Goal: Transaction & Acquisition: Download file/media

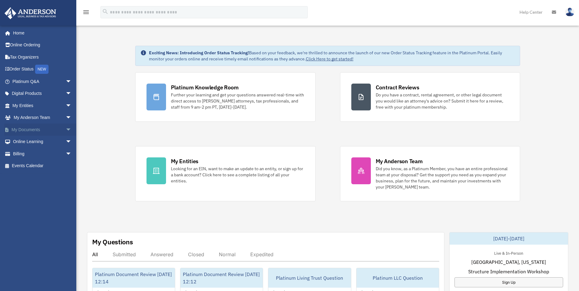
click at [26, 130] on link "My Documents arrow_drop_down" at bounding box center [42, 130] width 77 height 12
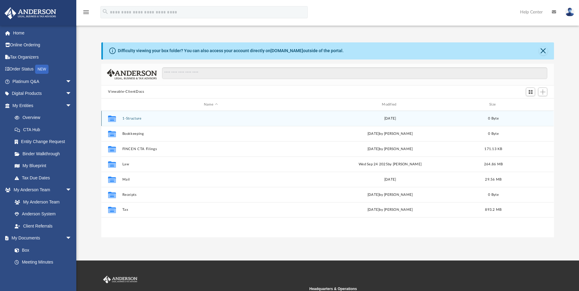
scroll to position [134, 448]
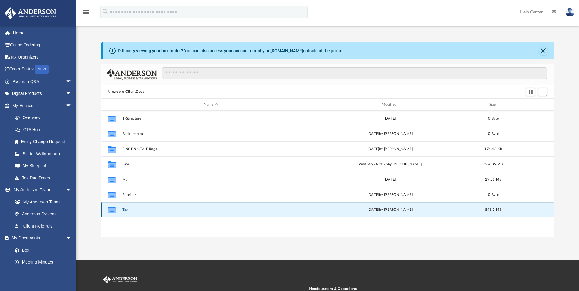
click at [123, 208] on button "Tax" at bounding box center [210, 210] width 177 height 4
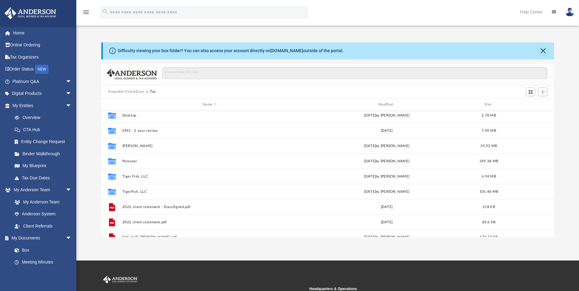
scroll to position [87, 0]
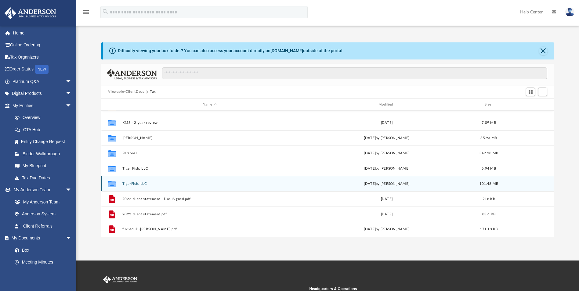
click at [138, 183] on button "TigerFish, LLC" at bounding box center [209, 184] width 175 height 4
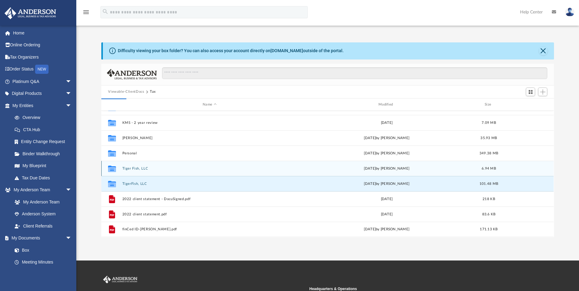
scroll to position [0, 0]
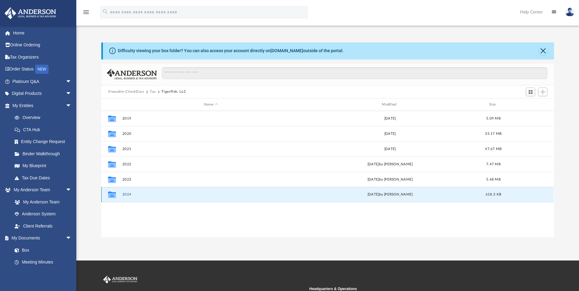
click at [126, 195] on button "2024" at bounding box center [210, 195] width 177 height 4
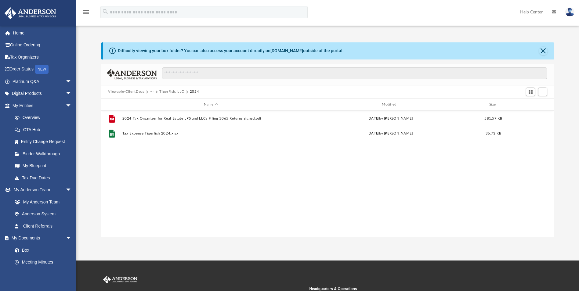
click at [126, 91] on button "Viewable-ClientDocs" at bounding box center [126, 91] width 36 height 5
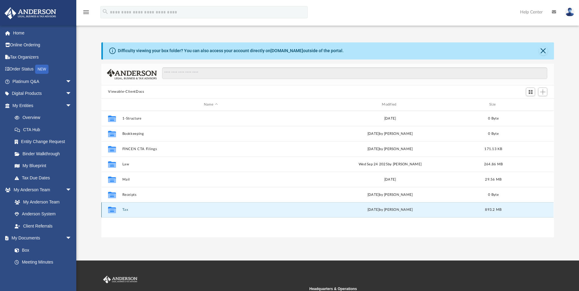
click at [124, 210] on button "Tax" at bounding box center [210, 210] width 177 height 4
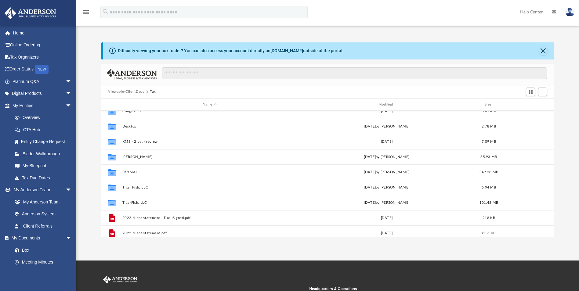
scroll to position [87, 0]
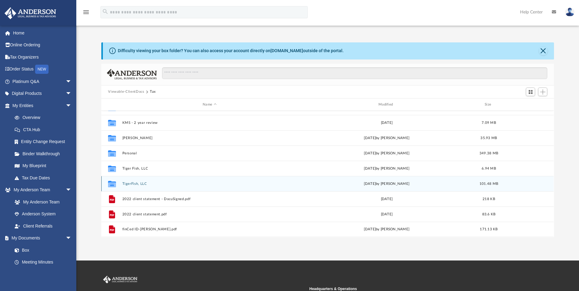
click at [134, 186] on button "TigerFish, LLC" at bounding box center [209, 184] width 175 height 4
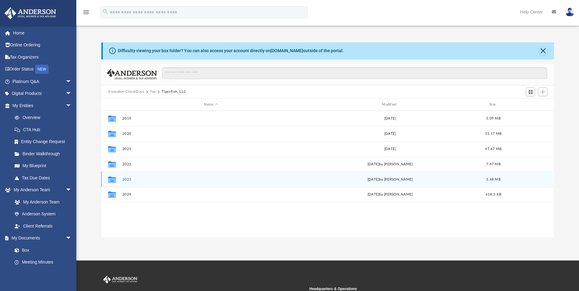
scroll to position [0, 0]
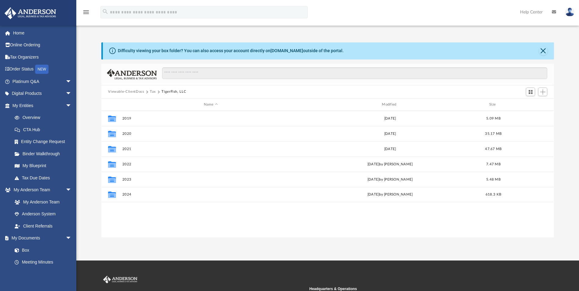
click at [153, 92] on button "Tax" at bounding box center [153, 91] width 6 height 5
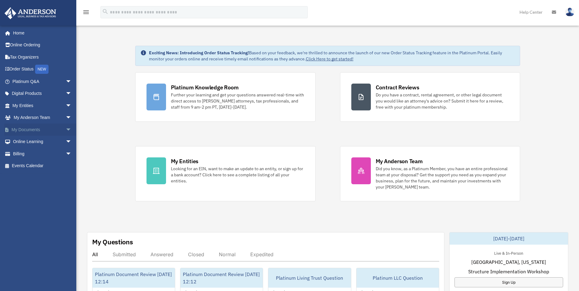
click at [33, 130] on link "My Documents arrow_drop_down" at bounding box center [42, 130] width 77 height 12
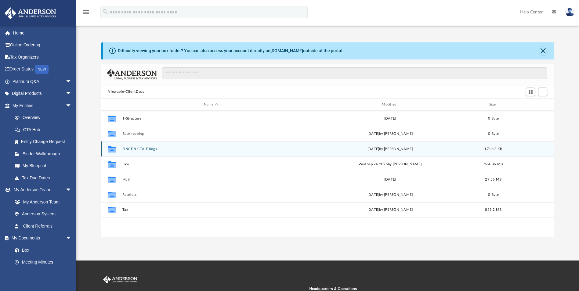
scroll to position [134, 448]
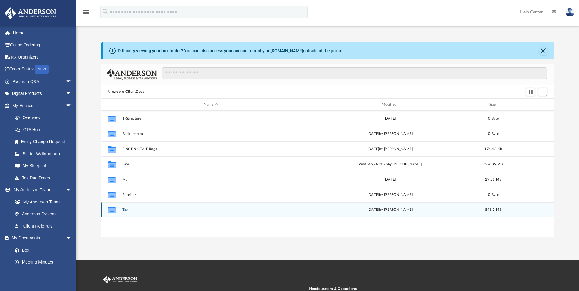
click at [123, 210] on button "Tax" at bounding box center [210, 210] width 177 height 4
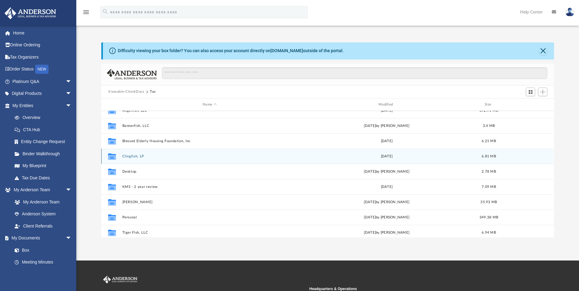
scroll to position [87, 0]
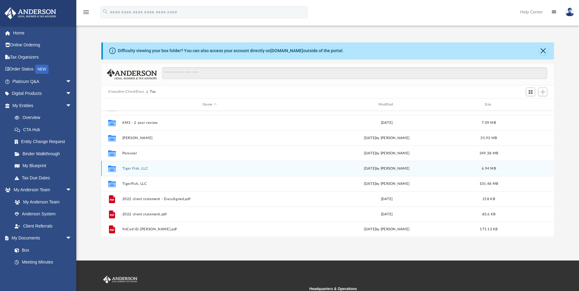
click at [138, 170] on button "Tiger Fish, LLC" at bounding box center [209, 169] width 175 height 4
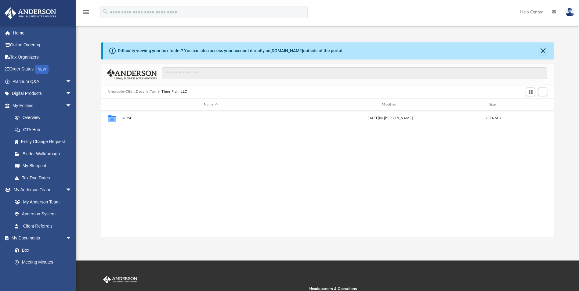
scroll to position [0, 0]
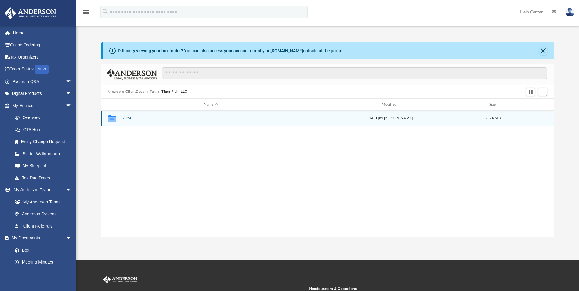
click at [122, 117] on button "2024" at bounding box center [210, 119] width 177 height 4
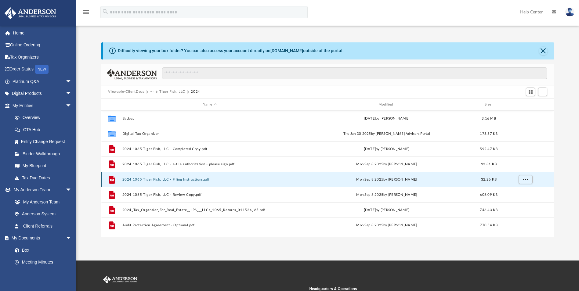
click at [196, 180] on button "2024 1065 Tiger Fish, LLC - Filing Instructions.pdf" at bounding box center [209, 180] width 175 height 4
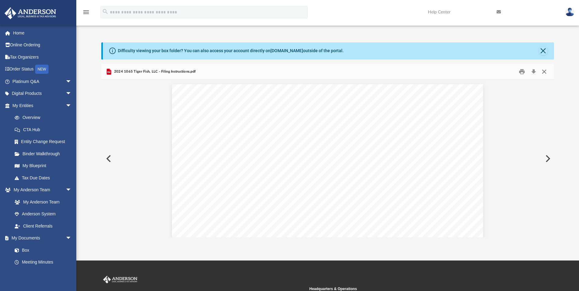
click at [545, 73] on button "Close" at bounding box center [544, 71] width 11 height 9
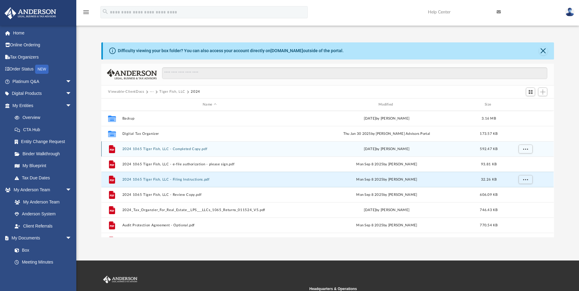
click at [189, 148] on button "2024 1065 Tiger Fish, LLC - Completed Copy.pdf" at bounding box center [209, 149] width 175 height 4
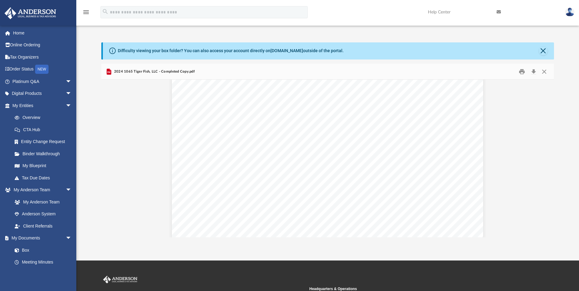
scroll to position [13075, 0]
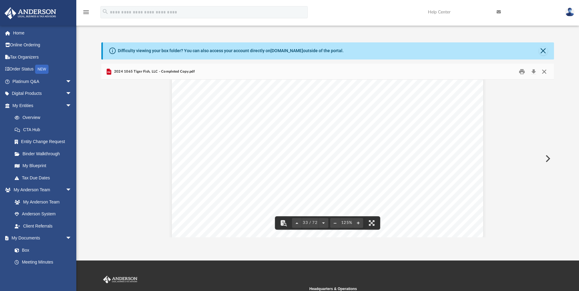
click at [545, 71] on button "Close" at bounding box center [544, 71] width 11 height 9
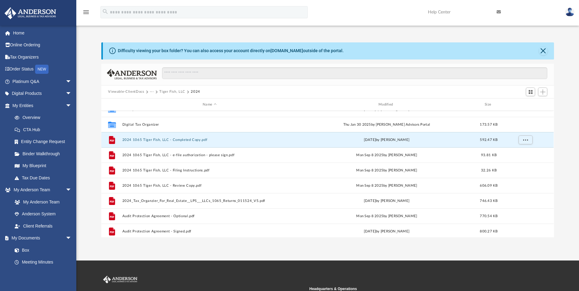
scroll to position [0, 0]
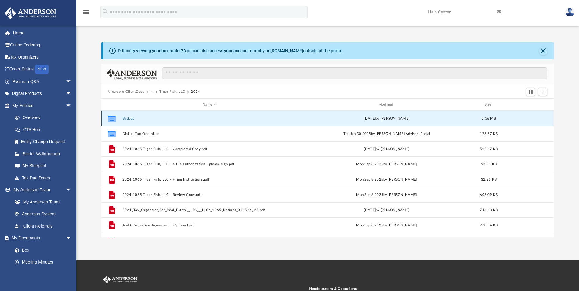
click at [130, 118] on button "Backup" at bounding box center [209, 119] width 175 height 4
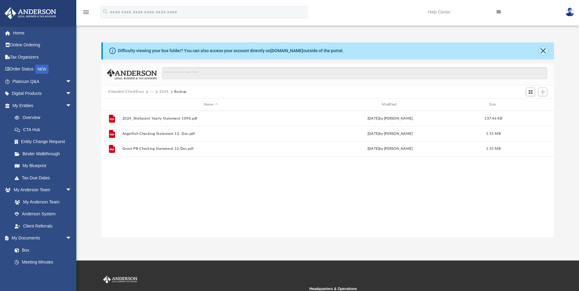
click at [543, 51] on button "Close" at bounding box center [543, 51] width 9 height 9
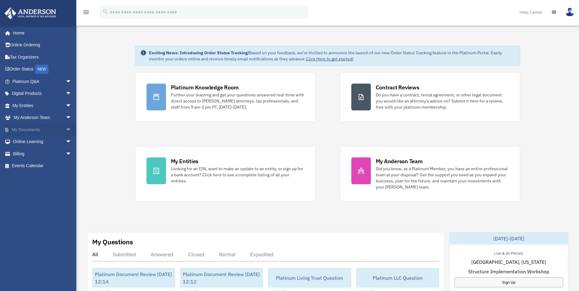
click at [31, 128] on link "My Documents arrow_drop_down" at bounding box center [42, 130] width 77 height 12
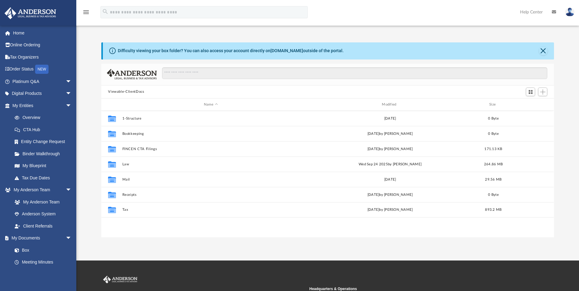
scroll to position [134, 448]
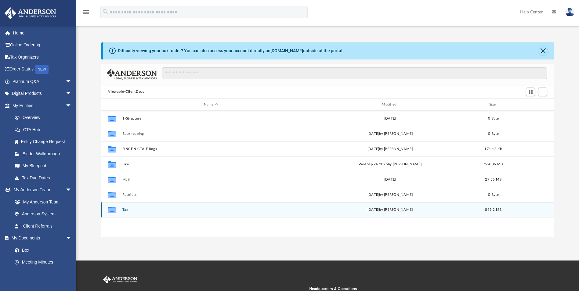
click at [126, 210] on button "Tax" at bounding box center [210, 210] width 177 height 4
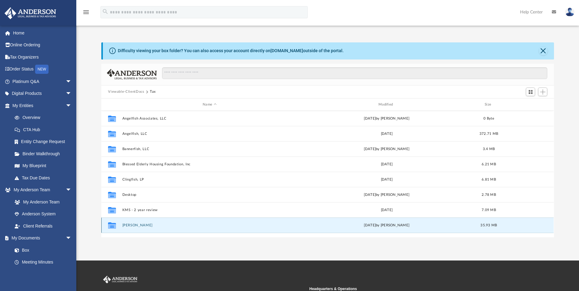
click at [137, 225] on button "[PERSON_NAME]" at bounding box center [209, 226] width 175 height 4
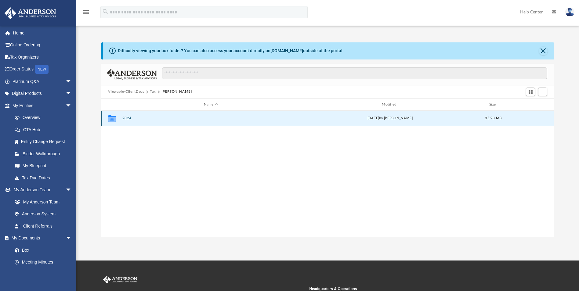
click at [125, 119] on button "2024" at bounding box center [210, 119] width 177 height 4
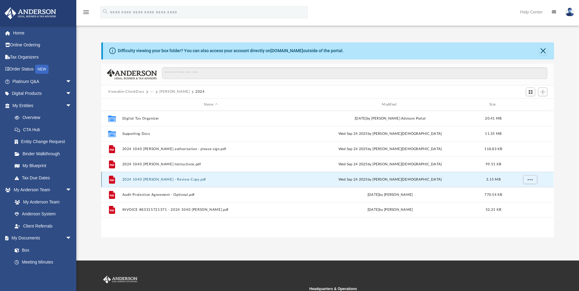
click at [185, 179] on button "2024 1040 [PERSON_NAME] - Review Copy.pdf" at bounding box center [210, 180] width 177 height 4
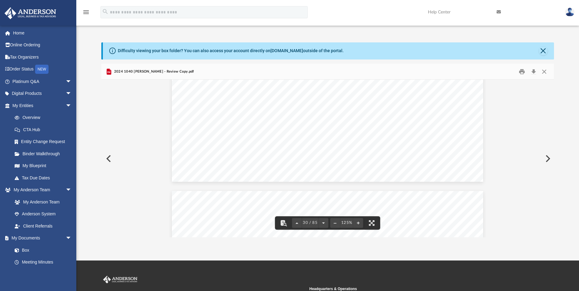
scroll to position [12296, 0]
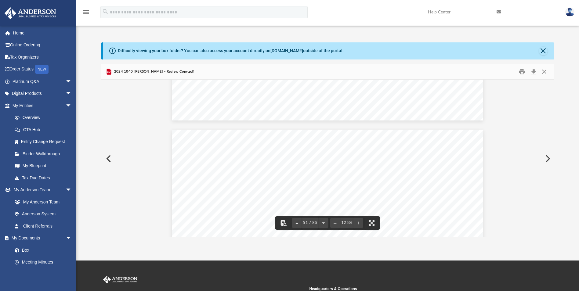
scroll to position [20574, 0]
click at [544, 71] on button "Close" at bounding box center [544, 71] width 11 height 9
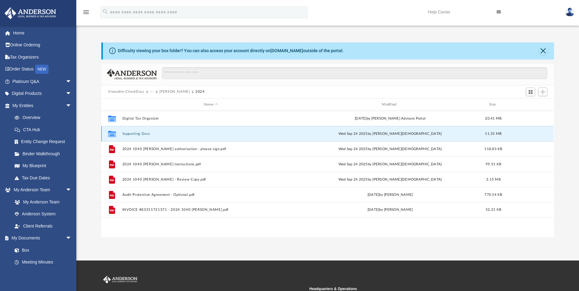
click at [144, 134] on button "Supporting Docs" at bounding box center [210, 134] width 177 height 4
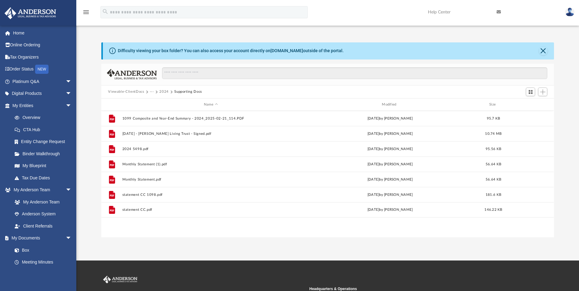
click at [163, 90] on button "2024" at bounding box center [163, 91] width 9 height 5
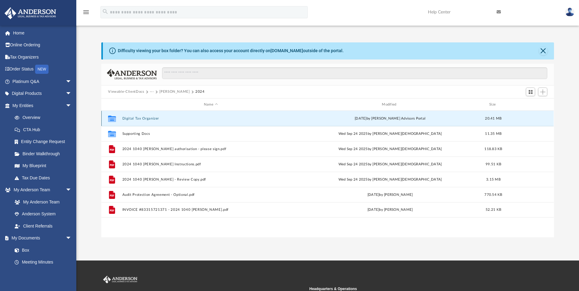
click at [146, 119] on button "Digital Tax Organizer" at bounding box center [210, 119] width 177 height 4
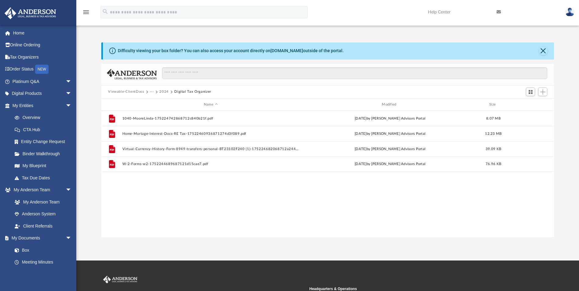
click at [165, 90] on button "2024" at bounding box center [163, 91] width 9 height 5
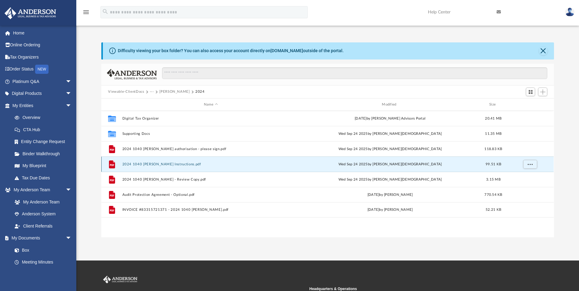
click at [177, 165] on button "2024 1040 [PERSON_NAME] Instructions.pdf" at bounding box center [210, 165] width 177 height 4
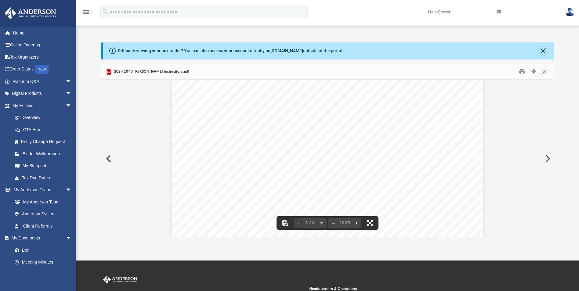
scroll to position [0, 0]
click at [544, 71] on button "Close" at bounding box center [544, 71] width 11 height 9
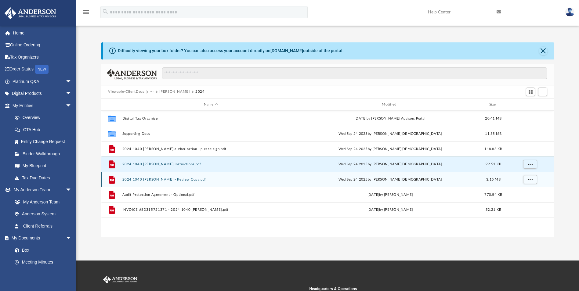
click at [180, 183] on div "File 2024 1040 [PERSON_NAME] - Review Copy.pdf [DATE] by [PERSON_NAME] 3.15 MB" at bounding box center [327, 179] width 453 height 15
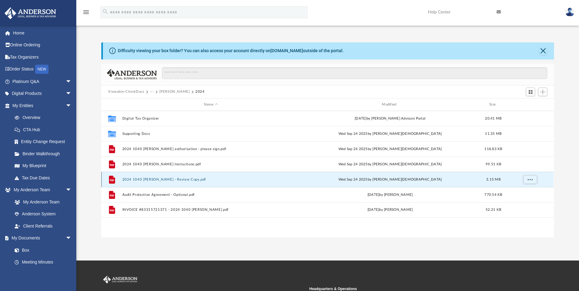
click at [162, 179] on button "2024 1040 [PERSON_NAME] - Review Copy.pdf" at bounding box center [210, 180] width 177 height 4
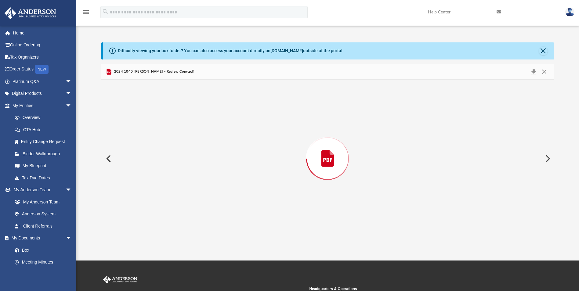
scroll to position [20620, 0]
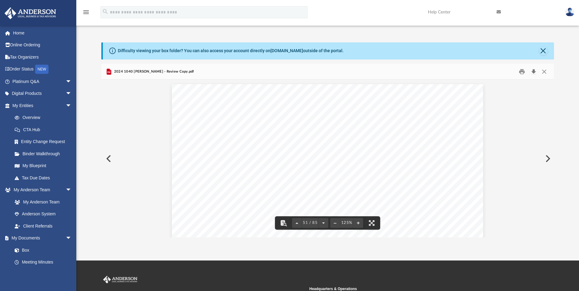
click at [532, 70] on button "Download" at bounding box center [533, 71] width 11 height 9
click at [544, 71] on button "Close" at bounding box center [544, 71] width 11 height 9
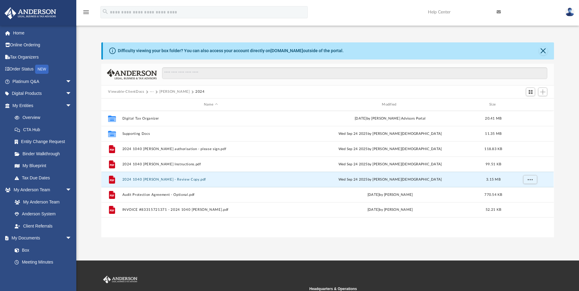
click at [169, 93] on button "[PERSON_NAME]" at bounding box center [174, 91] width 30 height 5
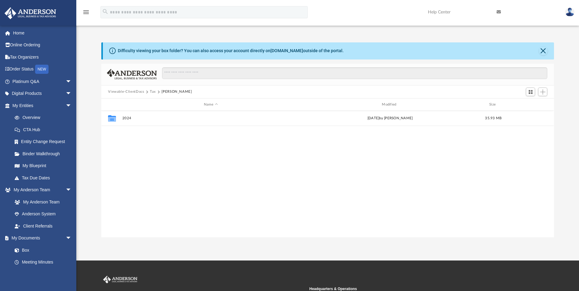
click at [152, 92] on button "Tax" at bounding box center [153, 91] width 6 height 5
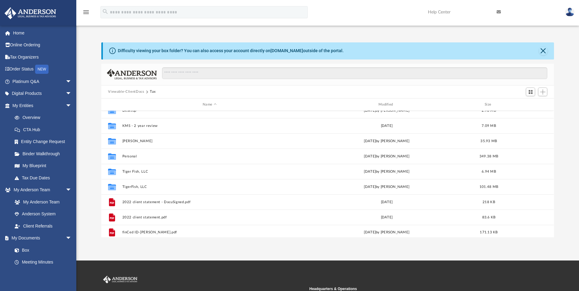
scroll to position [87, 0]
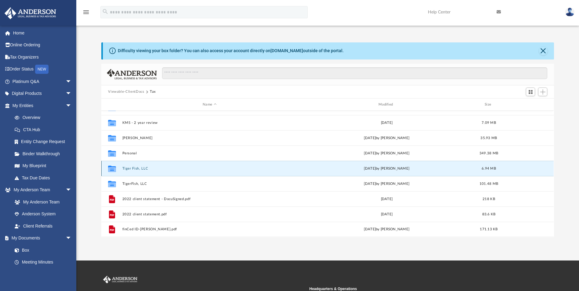
click at [142, 168] on button "Tiger Fish, LLC" at bounding box center [209, 169] width 175 height 4
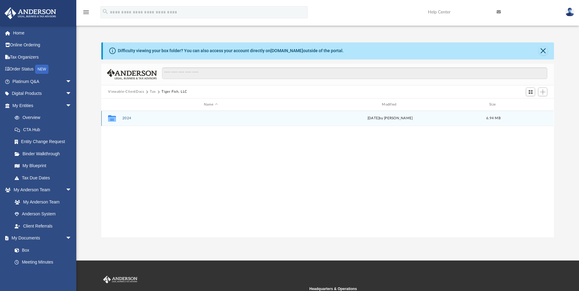
click at [127, 118] on button "2024" at bounding box center [210, 119] width 177 height 4
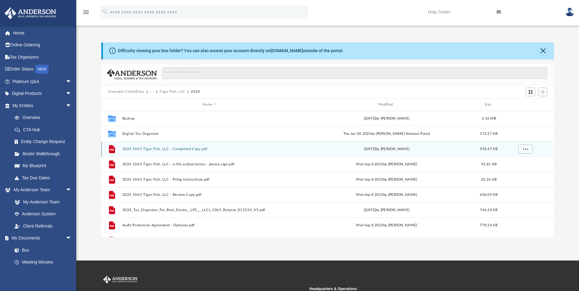
click at [184, 148] on button "2024 1065 Tiger Fish, LLC - Completed Copy.pdf" at bounding box center [209, 149] width 175 height 4
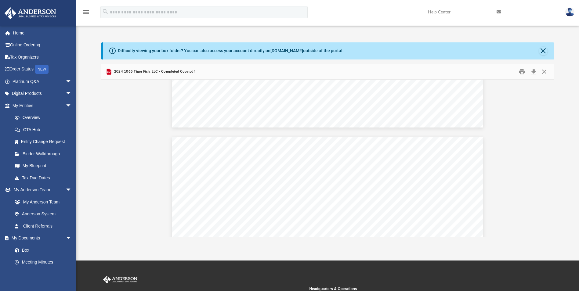
scroll to position [13319, 0]
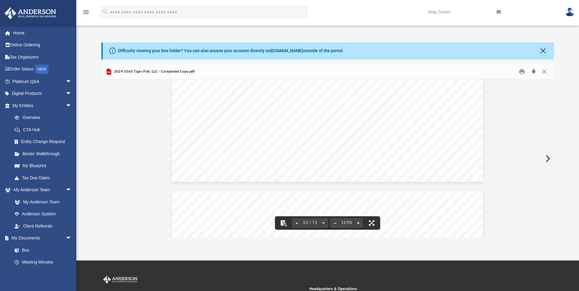
click at [535, 69] on button "Download" at bounding box center [533, 71] width 11 height 9
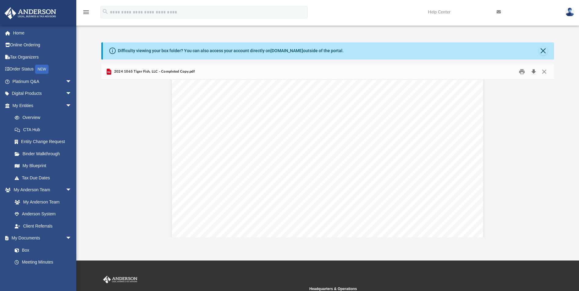
scroll to position [13013, 0]
